Goal: Task Accomplishment & Management: Manage account settings

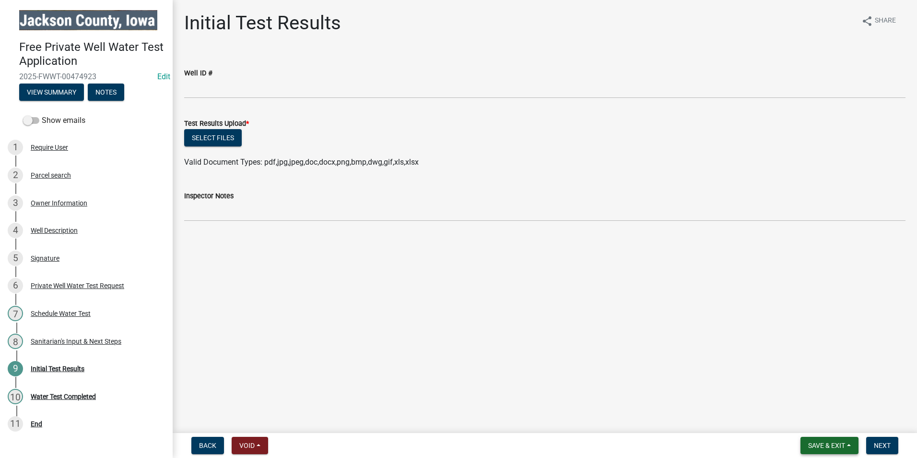
click at [839, 448] on span "Save & Exit" at bounding box center [826, 445] width 37 height 8
click at [813, 418] on button "Save & Exit" at bounding box center [820, 420] width 77 height 23
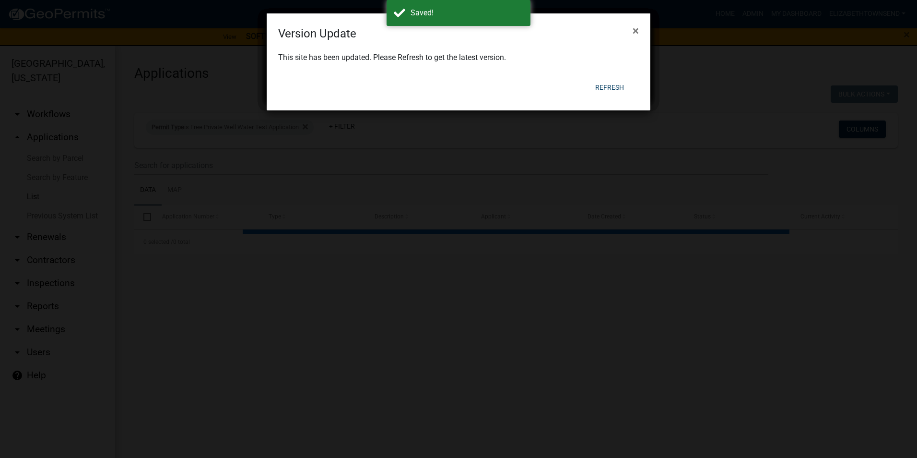
select select "3: 100"
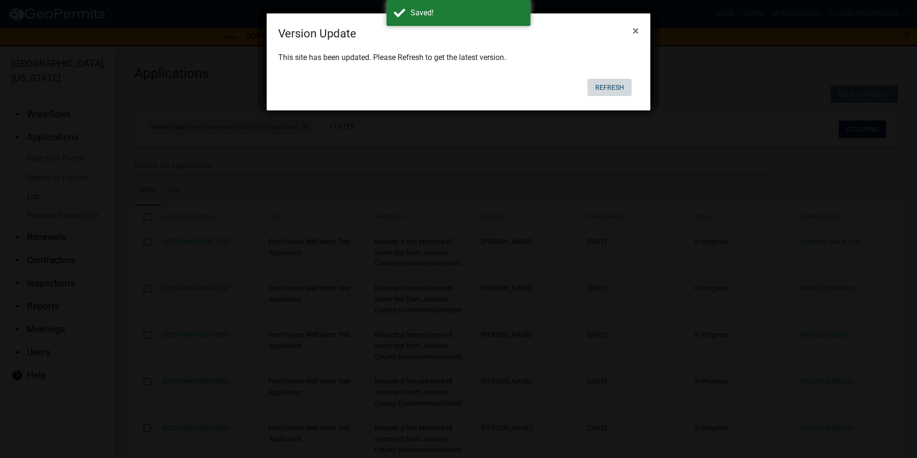
click at [618, 89] on button "Refresh" at bounding box center [610, 87] width 44 height 17
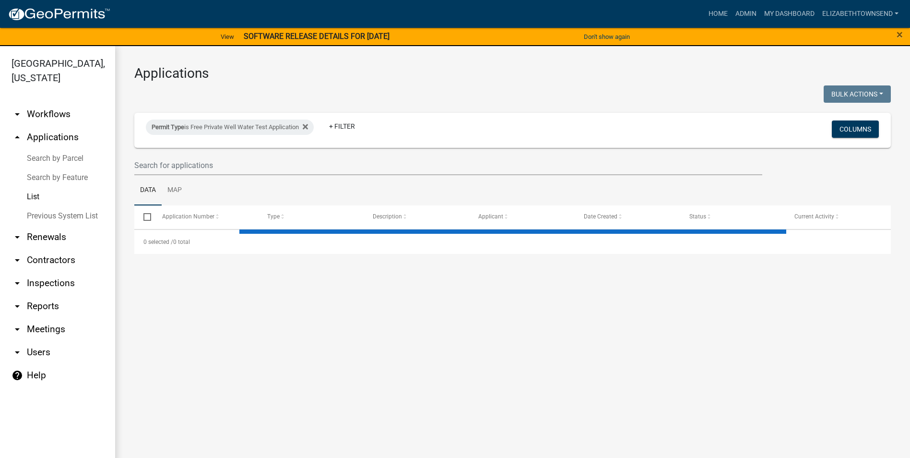
select select "3: 100"
